Goal: Task Accomplishment & Management: Complete application form

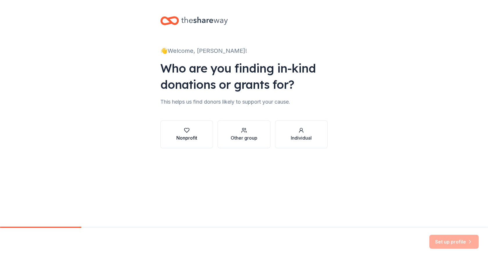
click at [183, 113] on div "Nonprofit" at bounding box center [186, 137] width 21 height 7
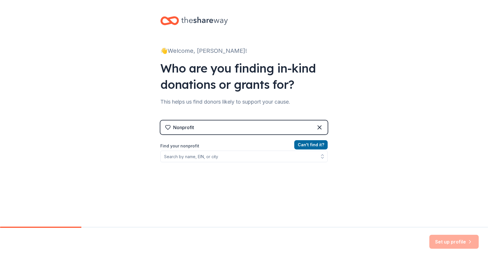
click at [243, 113] on div "Can ' t find it? Find your nonprofit" at bounding box center [243, 174] width 167 height 67
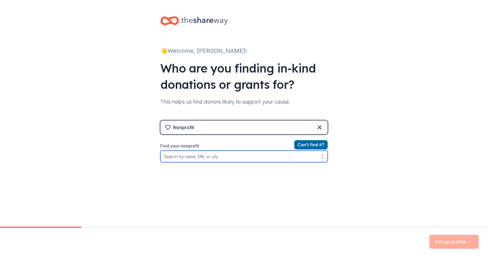
click at [243, 113] on input "Find your nonprofit" at bounding box center [243, 157] width 167 height 12
type input "Sun Path"
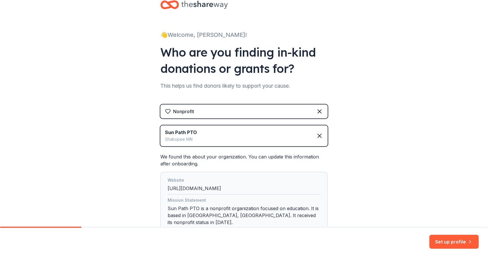
scroll to position [55, 0]
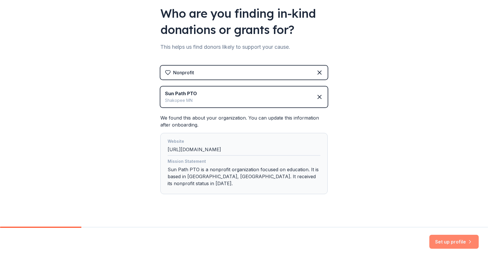
click at [243, 113] on button "Set up profile" at bounding box center [453, 242] width 49 height 14
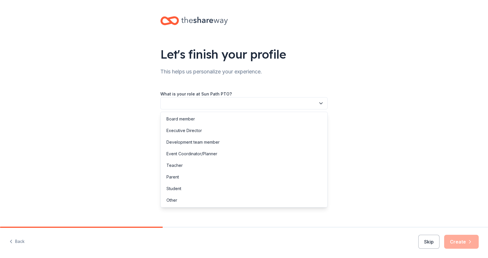
click at [238, 100] on button "button" at bounding box center [243, 103] width 167 height 12
click at [243, 113] on div "Board member" at bounding box center [244, 119] width 164 height 12
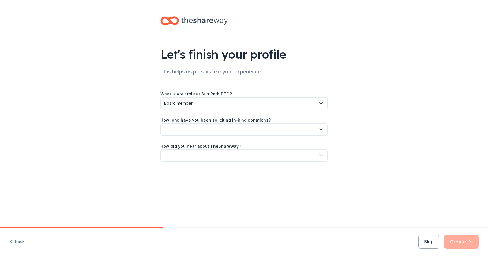
click at [215, 113] on button "button" at bounding box center [243, 129] width 167 height 12
click at [233, 113] on button "button" at bounding box center [243, 129] width 167 height 12
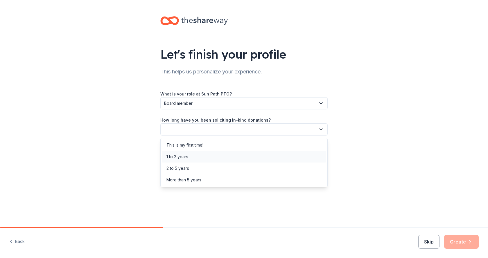
click at [213, 113] on div "1 to 2 years" at bounding box center [244, 157] width 164 height 12
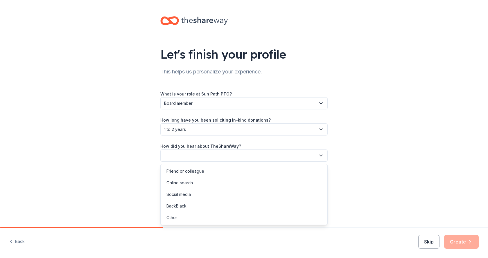
click at [210, 113] on button "button" at bounding box center [243, 156] width 167 height 12
click at [206, 113] on div "Online search" at bounding box center [244, 183] width 164 height 12
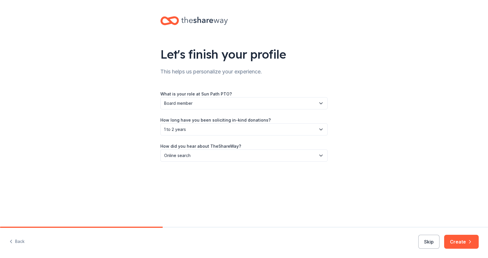
click at [243, 113] on button "Create" at bounding box center [461, 242] width 35 height 14
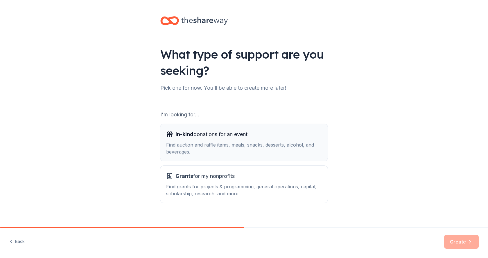
click at [243, 113] on div "Find auction and raffle items, meals, snacks, desserts, alcohol, and beverages." at bounding box center [244, 148] width 156 height 14
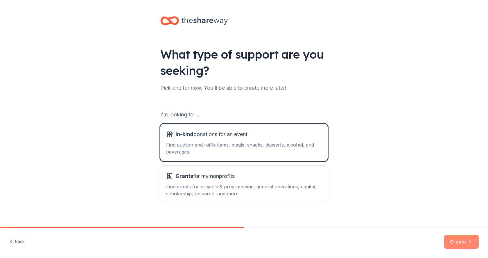
click at [243, 113] on icon "button" at bounding box center [470, 242] width 6 height 6
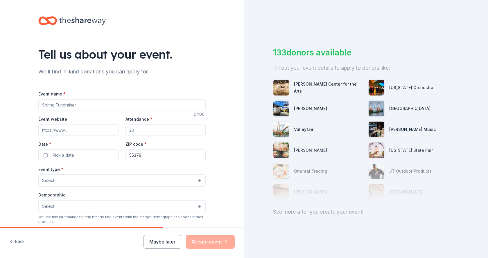
click at [60, 102] on input "Event name *" at bounding box center [121, 105] width 167 height 12
type input "Spring Dance/Fundraiser"
type input "300"
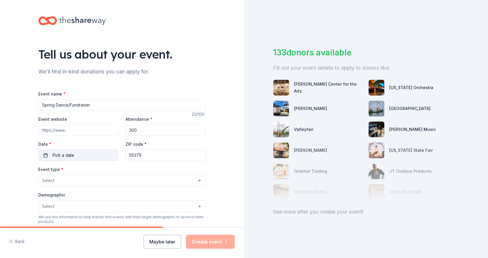
drag, startPoint x: 43, startPoint y: 158, endPoint x: 89, endPoint y: 152, distance: 45.7
click at [43, 113] on button "Pick a date" at bounding box center [78, 156] width 80 height 12
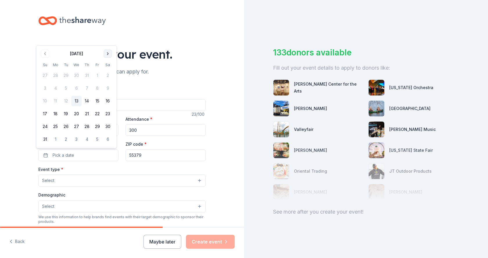
click at [107, 54] on button "Go to next month" at bounding box center [108, 54] width 8 height 8
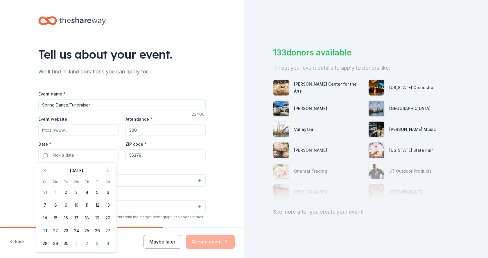
click at [109, 113] on div "September 2025 Su Mo Tu We Th Fr Sa 31 1 2 3 4 5 6 7 8 9 10 11 12 13 14 15 16 1…" at bounding box center [76, 208] width 80 height 90
click at [111, 113] on button "Go to next month" at bounding box center [108, 171] width 8 height 8
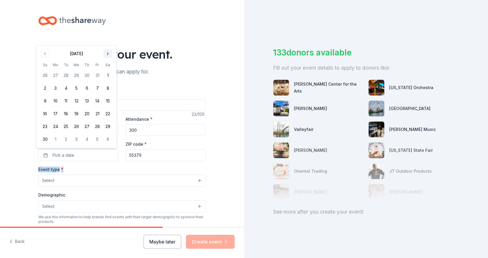
click at [111, 113] on div "Event type * Select" at bounding box center [121, 176] width 167 height 21
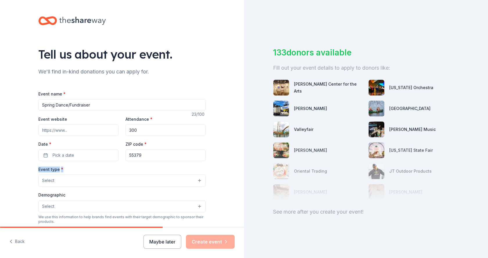
click at [70, 113] on div "Event name * Spring Dance/Fundraiser 23 /100 Event website Attendance * 300 Dat…" at bounding box center [121, 224] width 167 height 268
click at [78, 113] on button "Pick a date" at bounding box center [78, 156] width 80 height 12
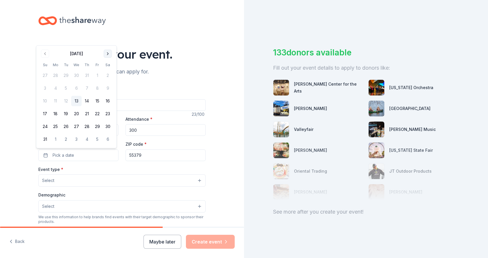
click at [104, 51] on button "Go to next month" at bounding box center [108, 54] width 8 height 8
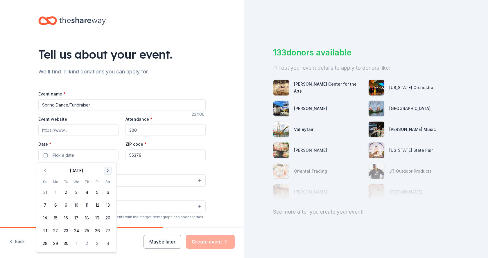
click at [107, 113] on div "September 2025" at bounding box center [76, 170] width 73 height 8
click at [107, 113] on button "Go to next month" at bounding box center [108, 171] width 8 height 8
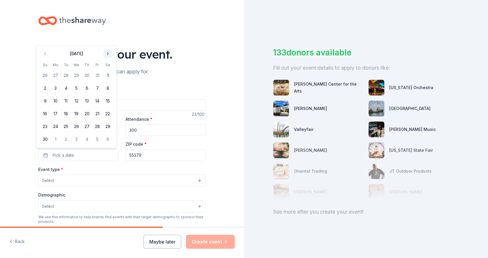
click at [110, 52] on button "Go to next month" at bounding box center [108, 54] width 8 height 8
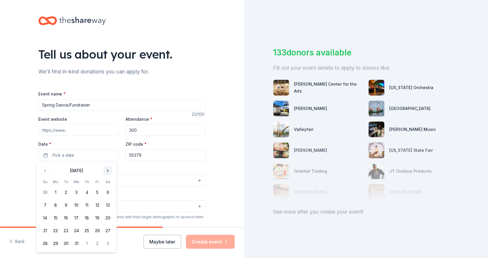
click at [108, 113] on button "Go to next month" at bounding box center [108, 171] width 8 height 8
click at [94, 113] on button "17" at bounding box center [97, 218] width 10 height 10
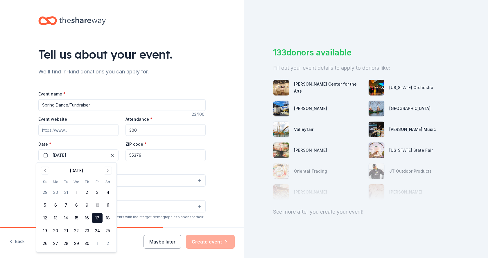
click at [228, 113] on div "Tell us about your event. We'll find in-kind donations you can apply for. Event…" at bounding box center [122, 193] width 244 height 387
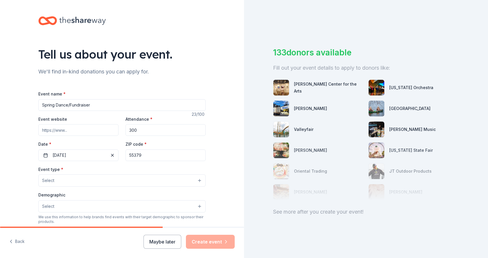
click at [89, 113] on button "Select" at bounding box center [121, 181] width 167 height 12
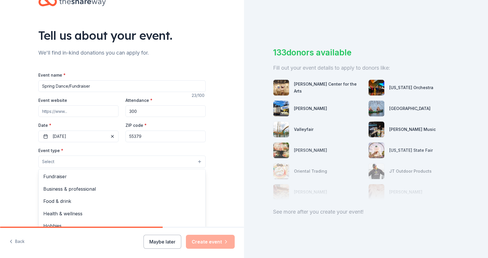
scroll to position [29, 0]
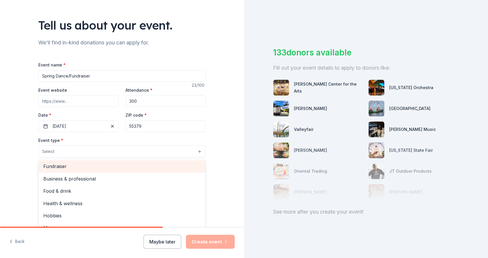
click at [98, 113] on div "Fundraiser" at bounding box center [122, 166] width 167 height 12
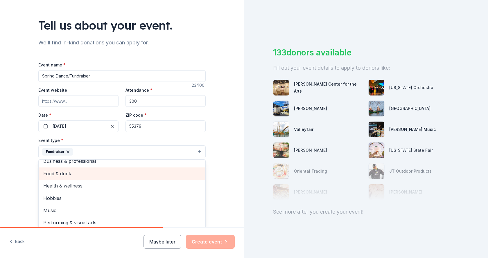
scroll to position [7, 0]
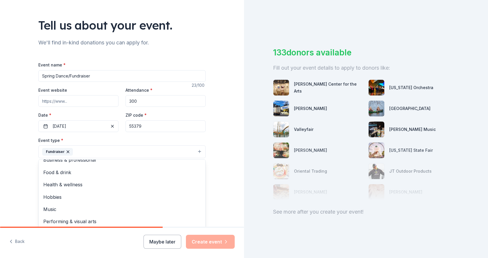
drag, startPoint x: 21, startPoint y: 195, endPoint x: 29, endPoint y: 195, distance: 8.4
click at [21, 113] on div "Tell us about your event. We'll find in-kind donations you can apply for. Event…" at bounding box center [122, 164] width 244 height 387
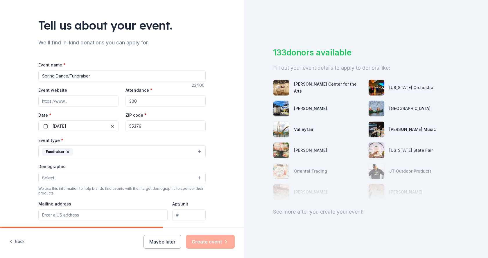
scroll to position [87, 0]
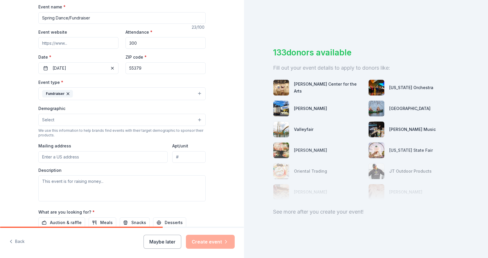
click at [148, 113] on button "Select" at bounding box center [121, 120] width 167 height 12
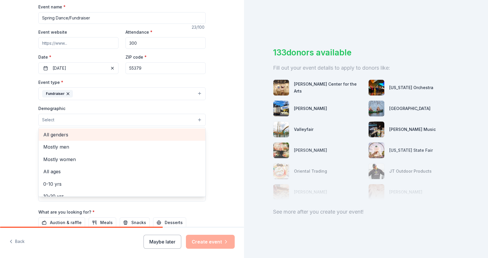
click at [130, 113] on span "All genders" at bounding box center [121, 135] width 157 height 8
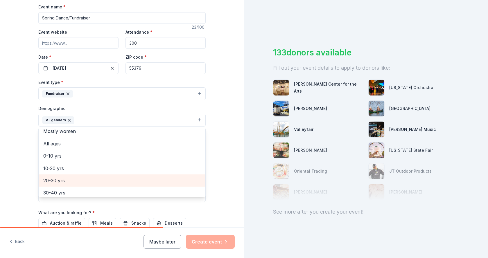
scroll to position [29, 0]
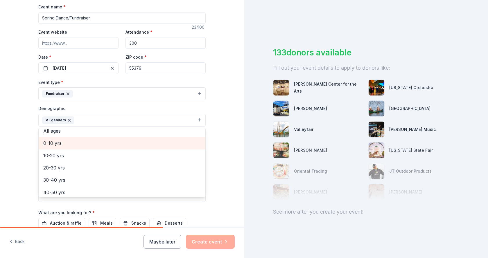
click at [105, 113] on div "0-10 yrs" at bounding box center [122, 143] width 167 height 12
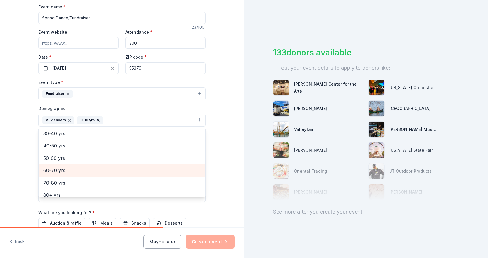
scroll to position [69, 0]
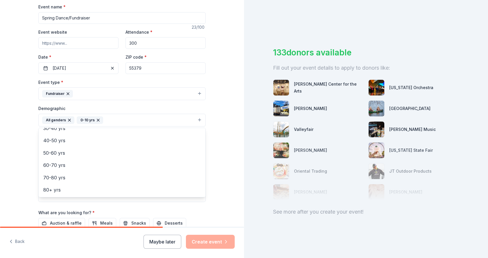
click at [23, 113] on div "Tell us about your event. We'll find in-kind donations you can apply for. Event…" at bounding box center [122, 107] width 244 height 388
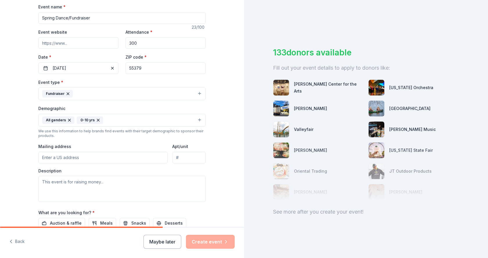
click at [90, 113] on input "Mailing address" at bounding box center [102, 158] width 129 height 12
type input "2250 17th Avenue East, Shakopee, MN, 55379"
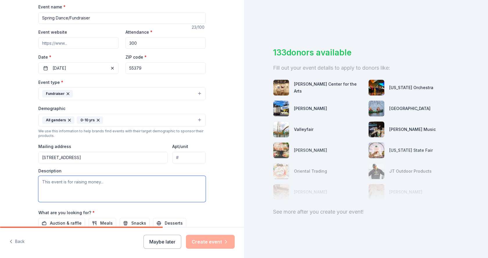
click at [71, 113] on textarea at bounding box center [121, 189] width 167 height 26
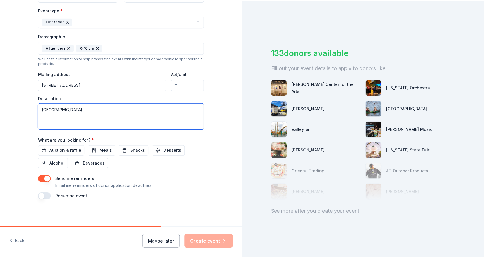
scroll to position [161, 0]
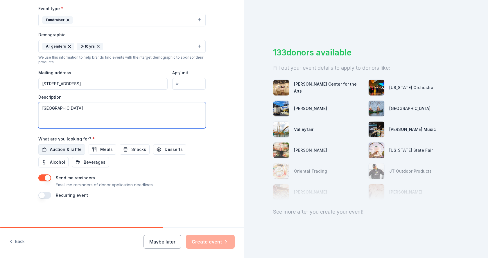
type textarea "Sun Path Elementary"
click at [44, 113] on button "Auction & raffle" at bounding box center [61, 149] width 47 height 10
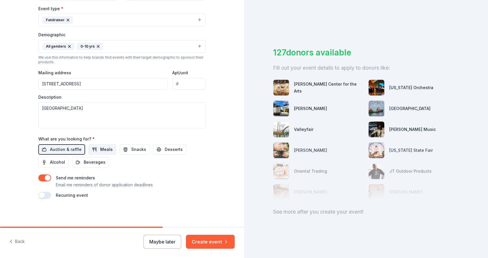
click at [91, 113] on button "Meals" at bounding box center [103, 149] width 28 height 10
click at [139, 113] on span "Snacks" at bounding box center [138, 149] width 15 height 7
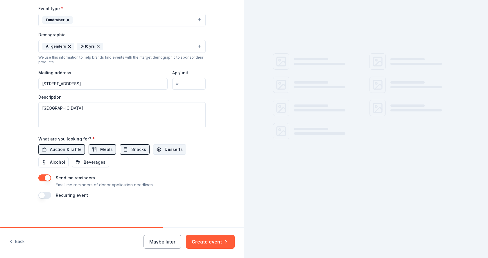
click at [155, 113] on button "Desserts" at bounding box center [169, 149] width 33 height 10
click at [78, 113] on button "Beverages" at bounding box center [90, 162] width 37 height 10
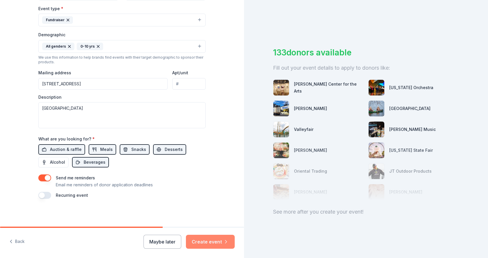
click at [213, 113] on button "Create event" at bounding box center [210, 242] width 49 height 14
click at [213, 113] on div "Maybe later Create event" at bounding box center [188, 242] width 91 height 14
click at [108, 113] on div "Back Maybe later Create event" at bounding box center [122, 243] width 244 height 30
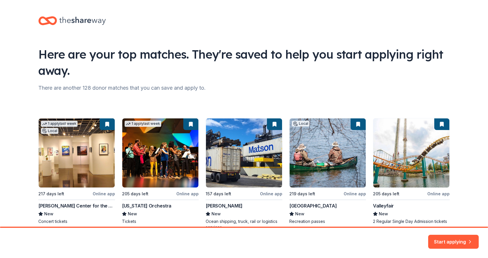
click at [205, 77] on div "Here are your top matches. They're saved to help you start applying right away." at bounding box center [243, 62] width 411 height 33
click at [243, 113] on button "Start applying" at bounding box center [453, 239] width 51 height 14
click at [243, 113] on div "Start applying" at bounding box center [453, 242] width 51 height 14
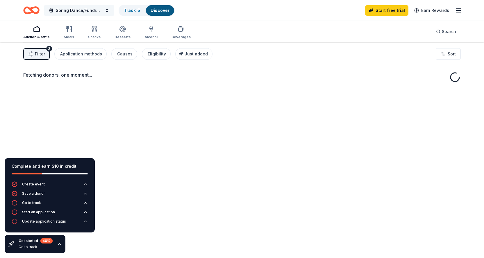
click at [74, 8] on span "Spring Dance/Fundraiser" at bounding box center [79, 10] width 46 height 7
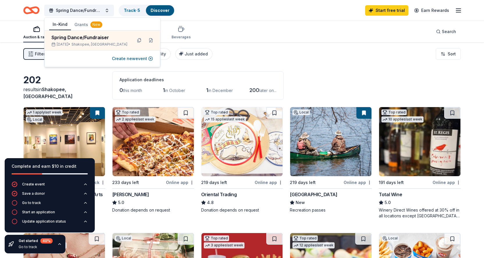
click at [243, 10] on div "Spring Dance/Fundraiser Track · 5 Discover Start free trial Earn Rewards" at bounding box center [241, 10] width 437 height 14
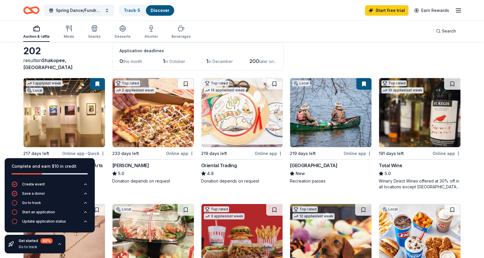
scroll to position [58, 0]
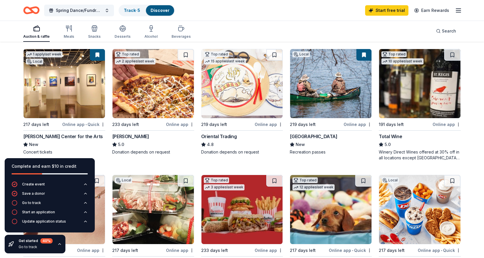
click at [232, 87] on img at bounding box center [241, 83] width 81 height 69
click at [58, 113] on icon "button" at bounding box center [59, 244] width 5 height 5
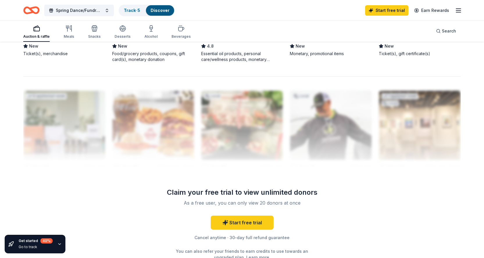
scroll to position [586, 0]
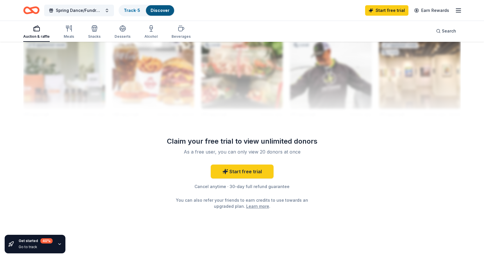
click at [61, 34] on div "Auction & raffle Meals Snacks Desserts Alcohol Beverages" at bounding box center [106, 32] width 167 height 19
click at [67, 35] on div "Meals" at bounding box center [69, 36] width 10 height 5
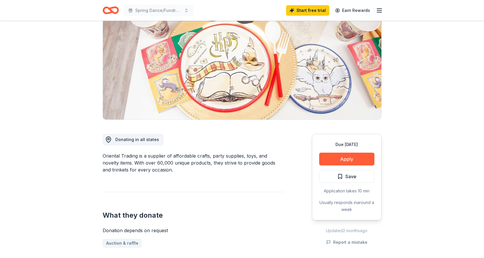
scroll to position [58, 0]
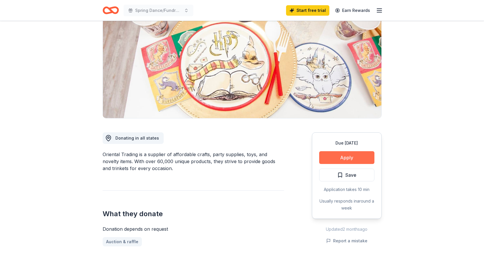
click at [347, 158] on button "Apply" at bounding box center [346, 157] width 55 height 13
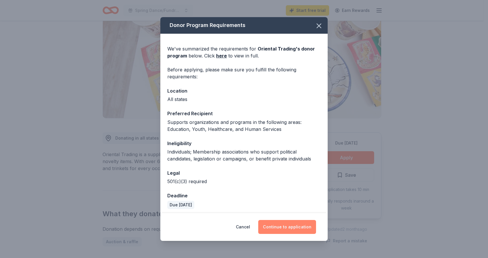
click at [292, 229] on button "Continue to application" at bounding box center [287, 227] width 58 height 14
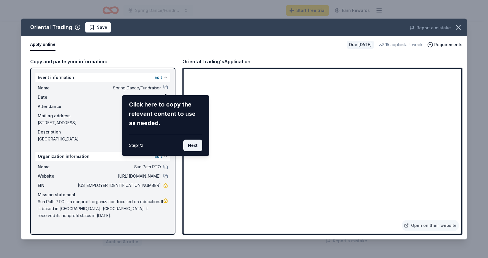
click at [193, 147] on button "Next" at bounding box center [192, 146] width 19 height 12
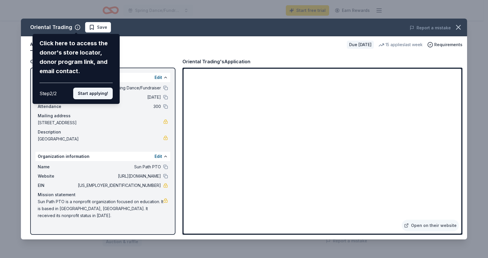
click at [82, 95] on button "Start applying!" at bounding box center [93, 94] width 40 height 12
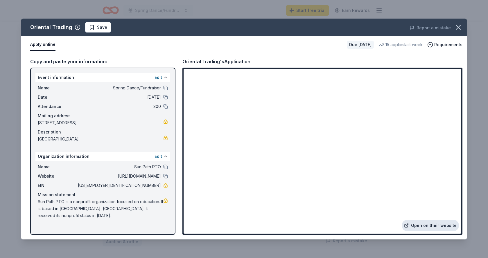
click at [423, 226] on link "Open on their website" at bounding box center [430, 226] width 57 height 12
click at [459, 28] on icon "button" at bounding box center [458, 27] width 4 height 4
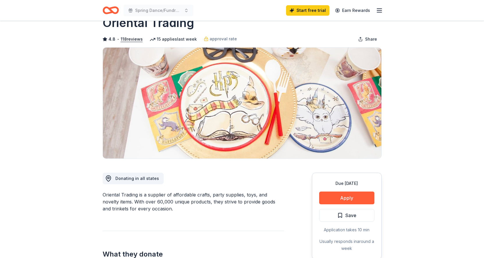
scroll to position [0, 0]
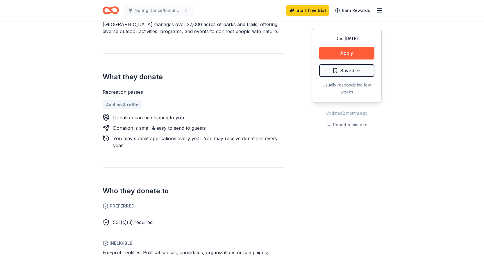
scroll to position [232, 0]
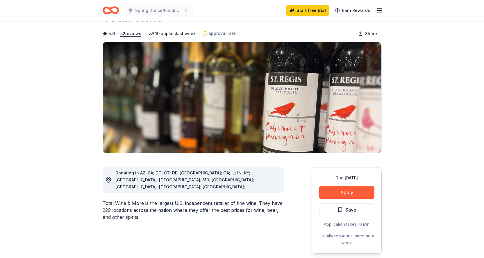
scroll to position [58, 0]
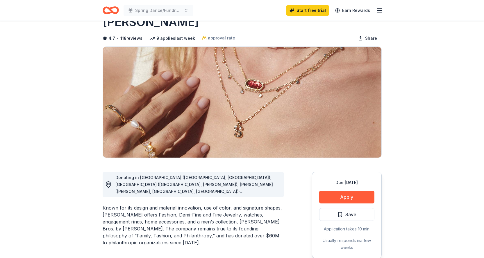
scroll to position [29, 0]
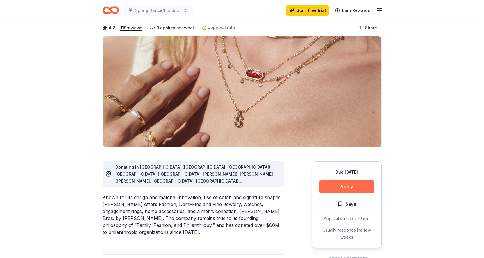
click at [360, 181] on button "Apply" at bounding box center [346, 186] width 55 height 13
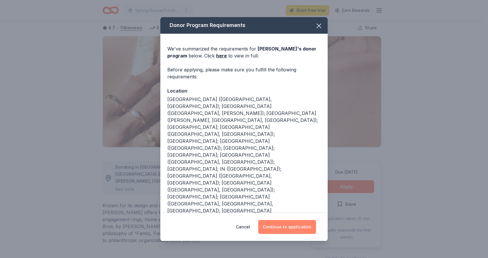
click at [280, 228] on button "Continue to application" at bounding box center [287, 227] width 58 height 14
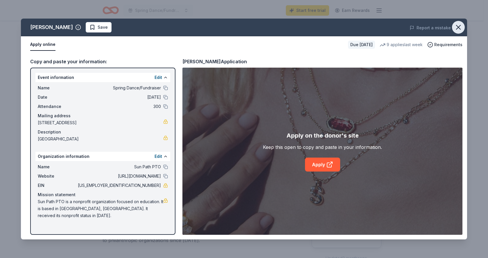
click at [457, 25] on icon "button" at bounding box center [458, 27] width 8 height 8
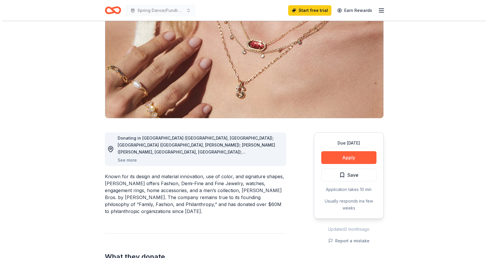
scroll to position [145, 0]
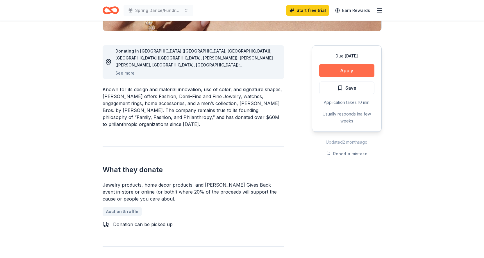
click at [327, 69] on button "Apply" at bounding box center [346, 70] width 55 height 13
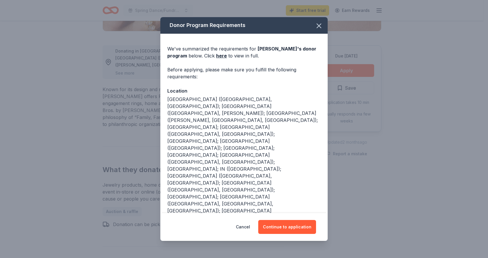
scroll to position [29, 0]
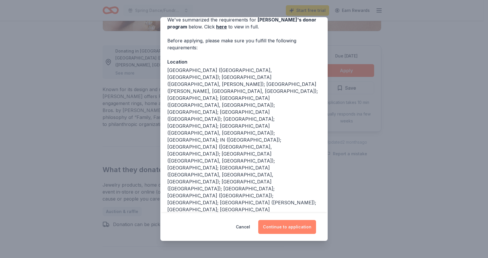
click at [297, 229] on button "Continue to application" at bounding box center [287, 227] width 58 height 14
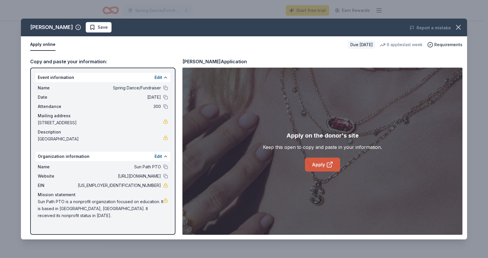
click at [319, 166] on link "Apply" at bounding box center [322, 165] width 35 height 14
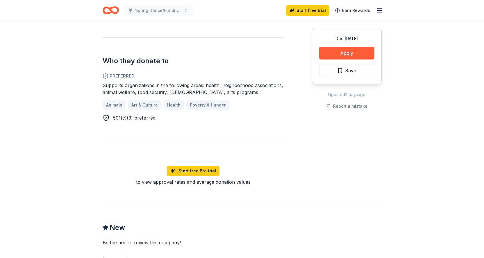
scroll to position [87, 0]
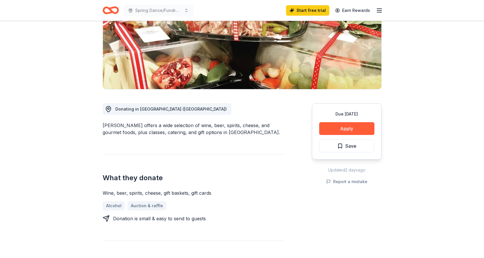
drag, startPoint x: 102, startPoint y: 125, endPoint x: 119, endPoint y: 127, distance: 16.9
drag, startPoint x: 120, startPoint y: 127, endPoint x: 108, endPoint y: 123, distance: 13.0
click at [108, 124] on div "[PERSON_NAME] offers a wide selection of wine, beer, spirits, cheese, and gourm…" at bounding box center [193, 129] width 181 height 14
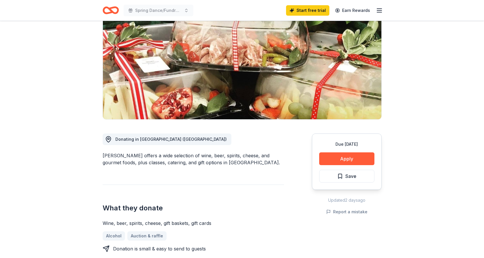
scroll to position [0, 0]
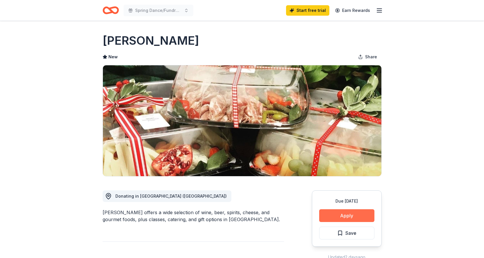
click at [363, 219] on button "Apply" at bounding box center [346, 215] width 55 height 13
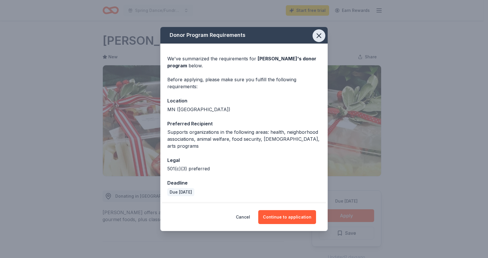
click at [319, 40] on icon "button" at bounding box center [319, 36] width 8 height 8
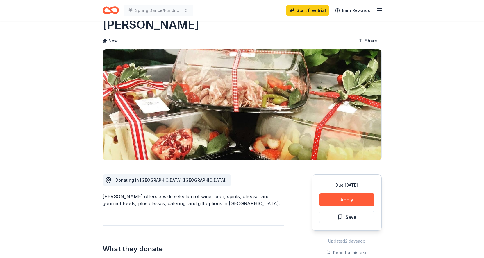
scroll to position [29, 0]
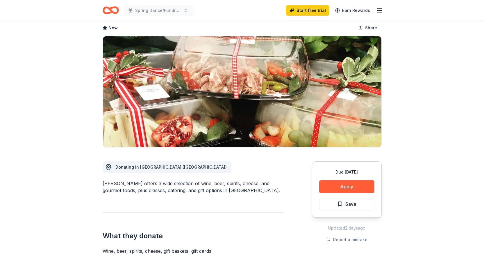
click at [113, 183] on div "[PERSON_NAME] offers a wide selection of wine, beer, spirits, cheese, and gourm…" at bounding box center [193, 187] width 181 height 14
click at [113, 183] on div "Surdyk’s offers a wide selection of wine, beer, spirits, cheese, and gourmet fo…" at bounding box center [193, 187] width 181 height 14
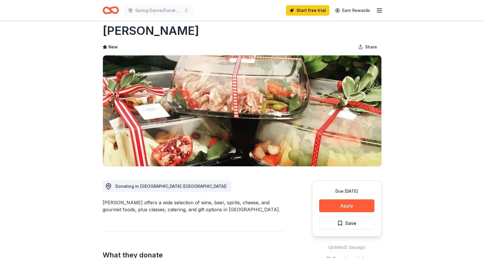
scroll to position [0, 0]
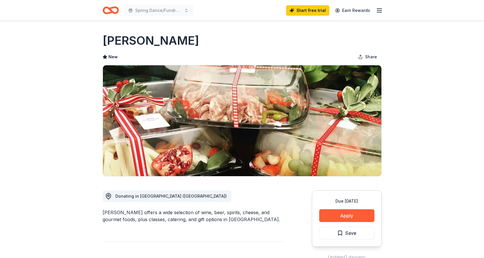
click at [127, 42] on h1 "Surdyk's" at bounding box center [151, 41] width 96 height 16
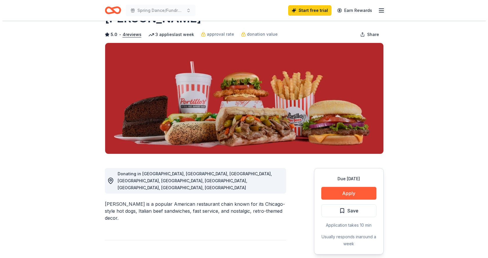
scroll to position [29, 0]
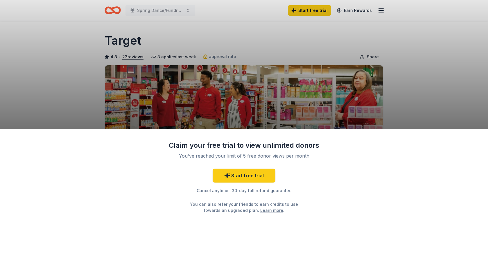
click at [269, 213] on link "Learn more" at bounding box center [271, 210] width 23 height 6
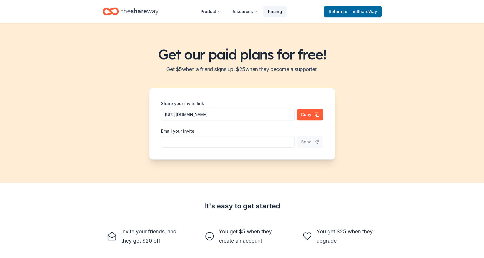
click at [270, 16] on link "Pricing" at bounding box center [274, 12] width 23 height 12
